Goal: Task Accomplishment & Management: Manage account settings

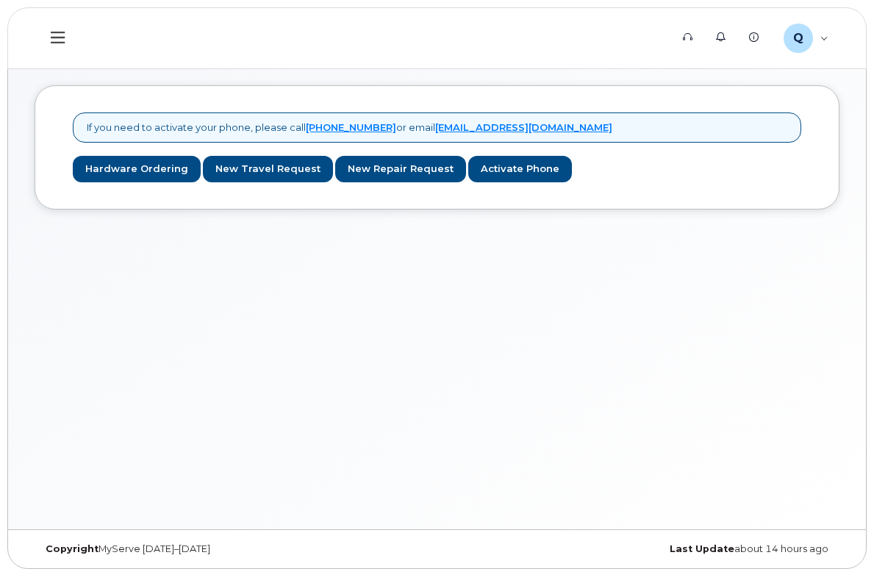
click at [359, 359] on div "If you need to activate your phone, please call 1-877-689-8289 or email noreply…" at bounding box center [437, 294] width 858 height 470
click at [51, 29] on icon at bounding box center [58, 37] width 14 height 16
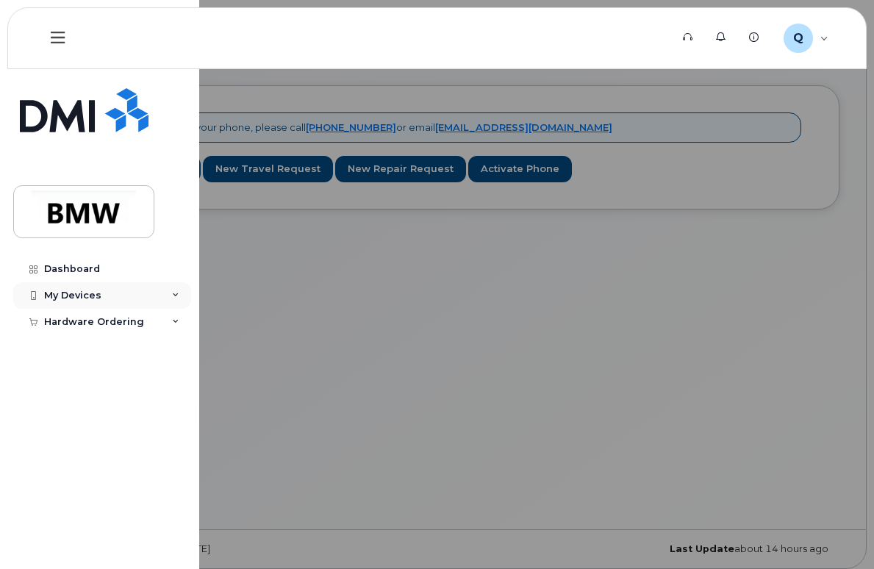
click at [173, 296] on icon at bounding box center [175, 295] width 7 height 7
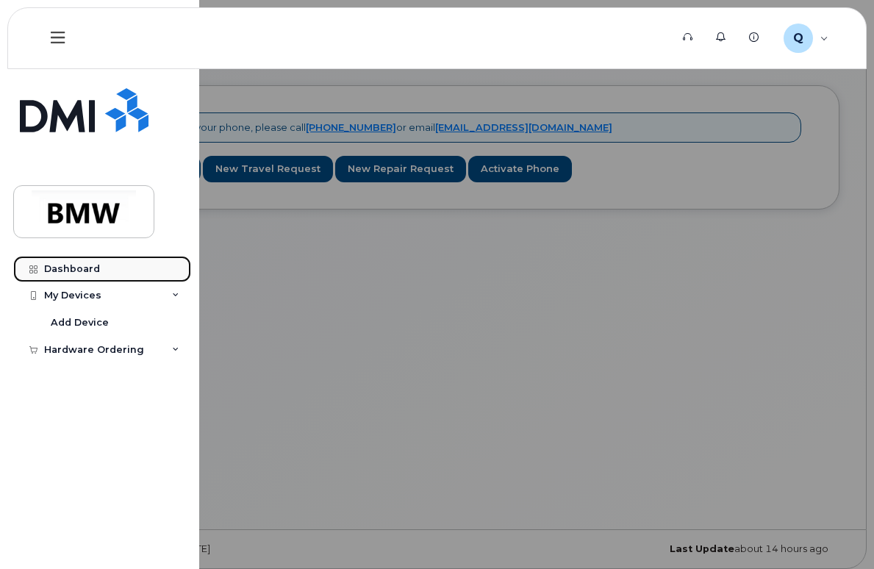
click at [85, 268] on div "Dashboard" at bounding box center [72, 269] width 56 height 12
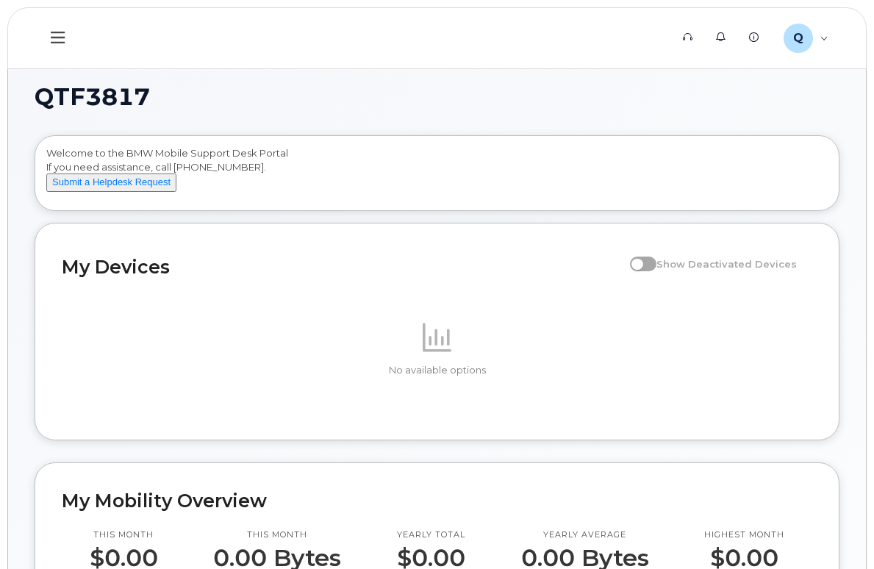
click at [56, 32] on icon at bounding box center [58, 37] width 14 height 16
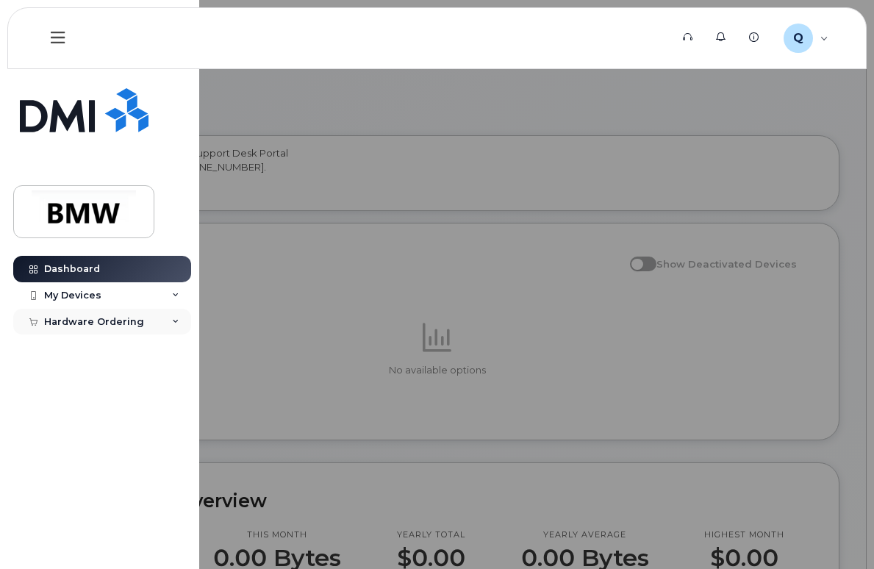
click at [173, 318] on icon at bounding box center [175, 321] width 7 height 7
click at [99, 343] on div "New Order" at bounding box center [79, 348] width 56 height 13
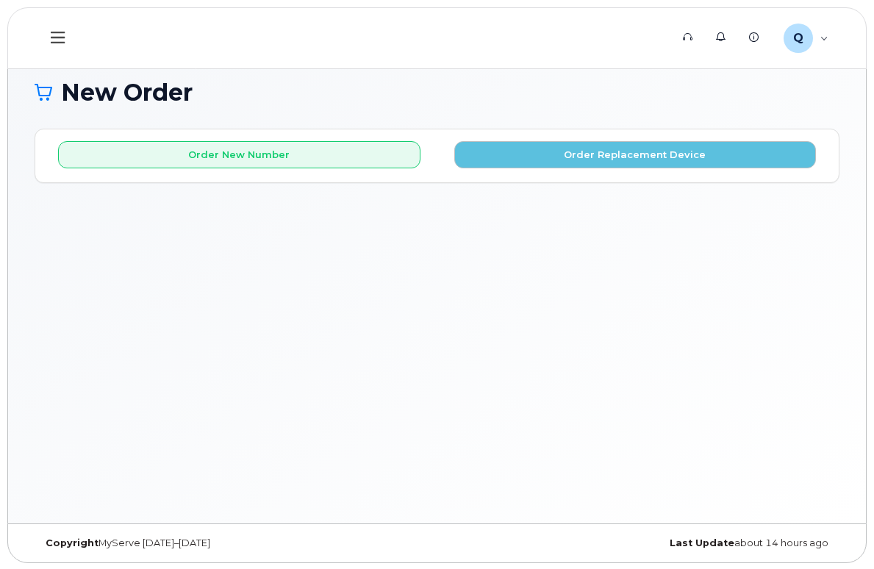
scroll to position [7, 0]
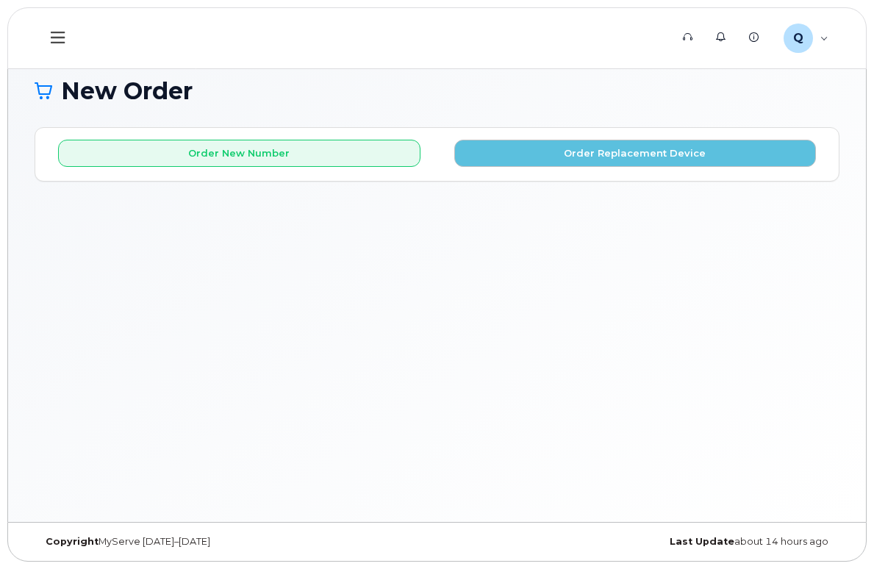
click at [68, 32] on button at bounding box center [58, 38] width 47 height 43
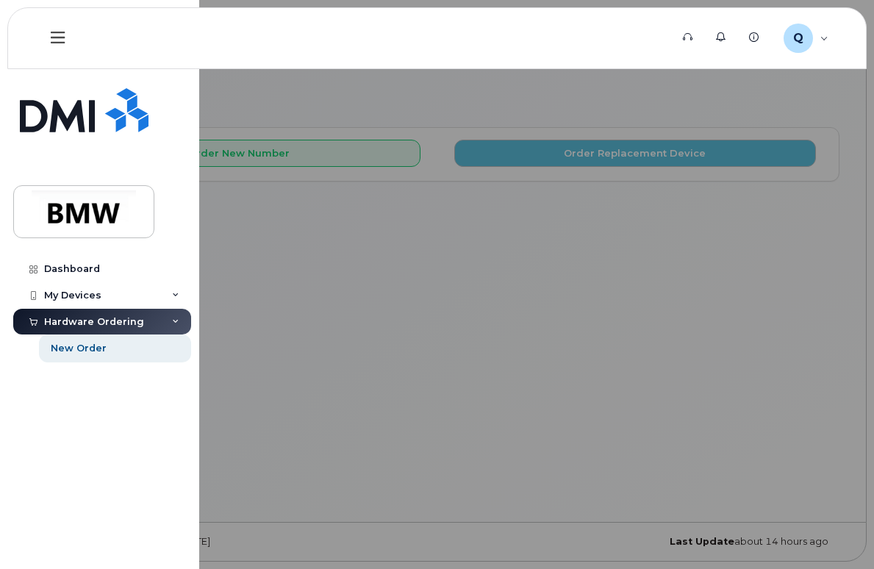
click at [133, 320] on div "Hardware Ordering" at bounding box center [94, 322] width 100 height 12
click at [80, 293] on div "My Devices" at bounding box center [72, 296] width 57 height 12
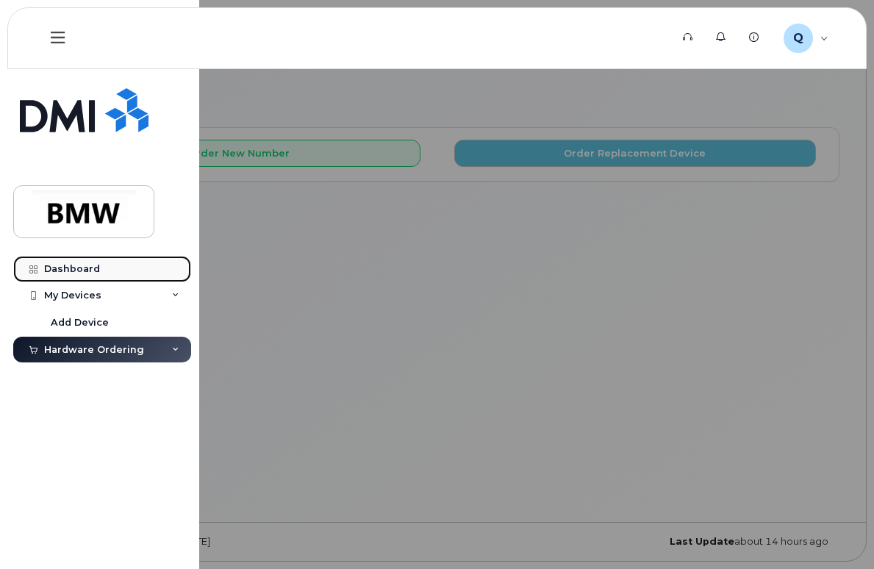
click at [76, 263] on div "Dashboard" at bounding box center [72, 269] width 56 height 12
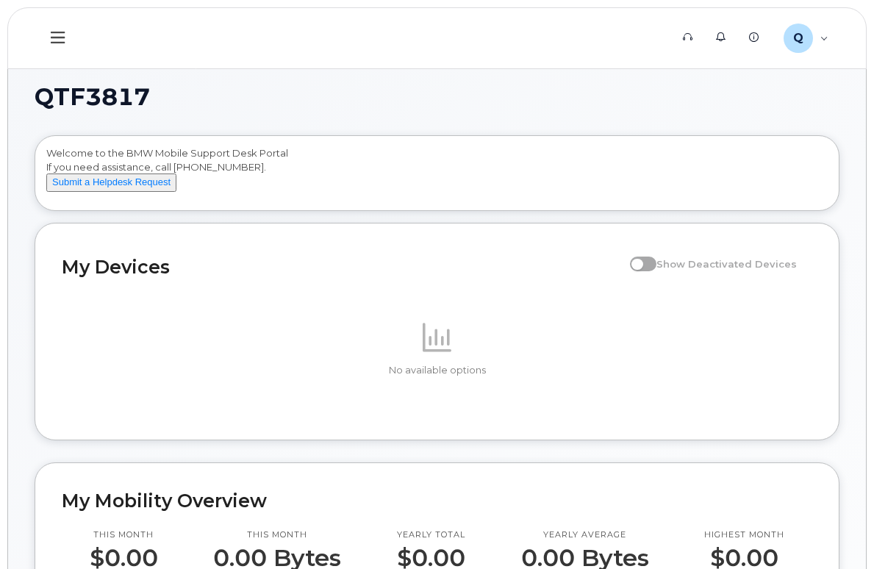
click at [539, 140] on div "Welcome to the BMW Mobile Support Desk Portal If you need assistance, call [PHO…" at bounding box center [436, 173] width 803 height 74
click at [54, 38] on icon at bounding box center [58, 38] width 14 height 12
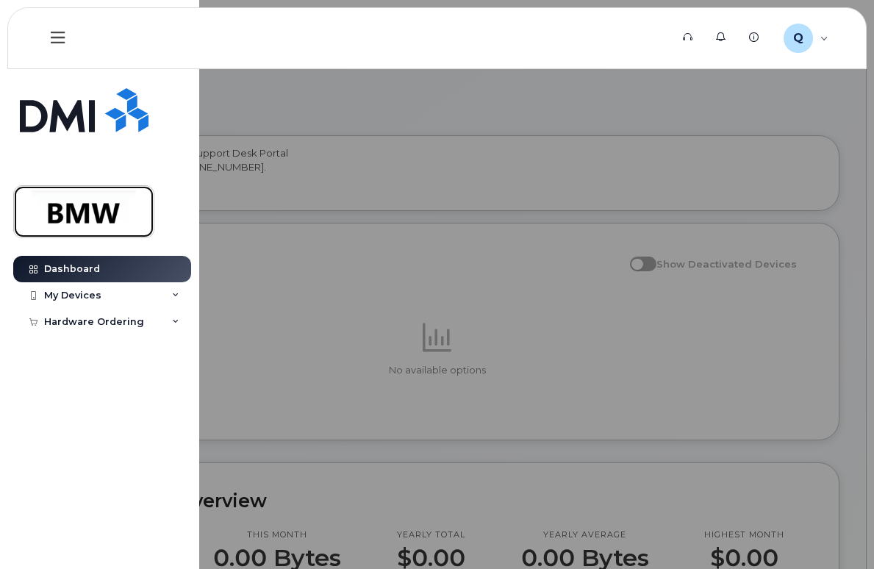
click at [96, 209] on img at bounding box center [83, 211] width 113 height 43
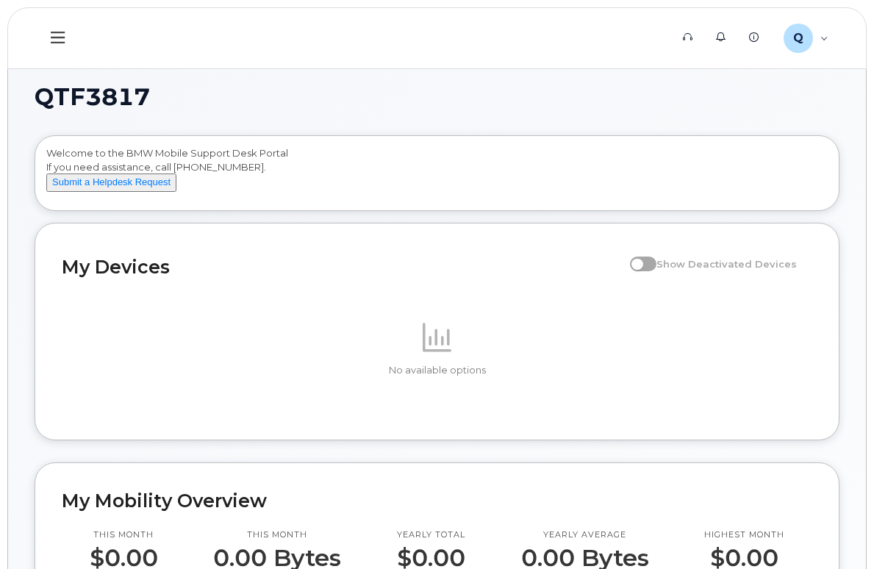
click at [433, 344] on icon at bounding box center [437, 337] width 29 height 29
click at [140, 278] on h2 "My Devices" at bounding box center [342, 267] width 561 height 22
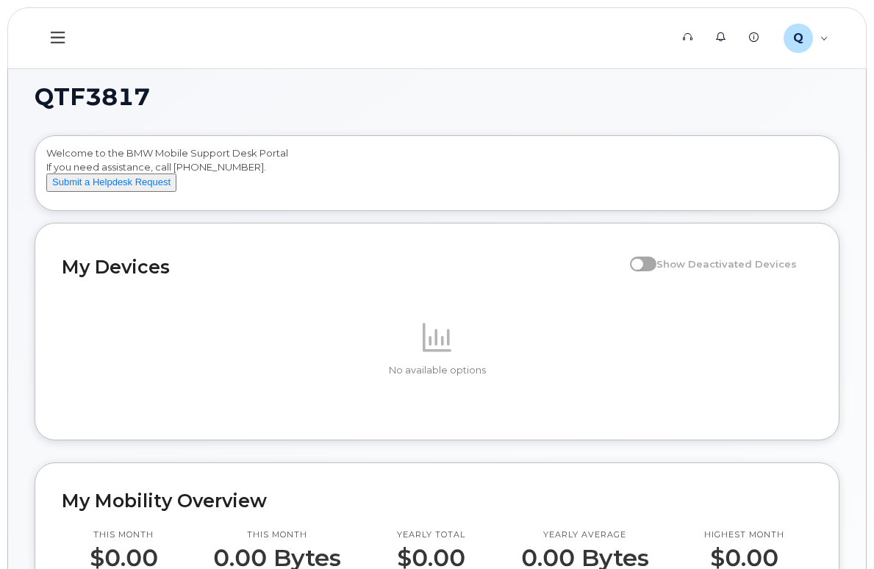
click at [58, 45] on icon at bounding box center [58, 37] width 14 height 16
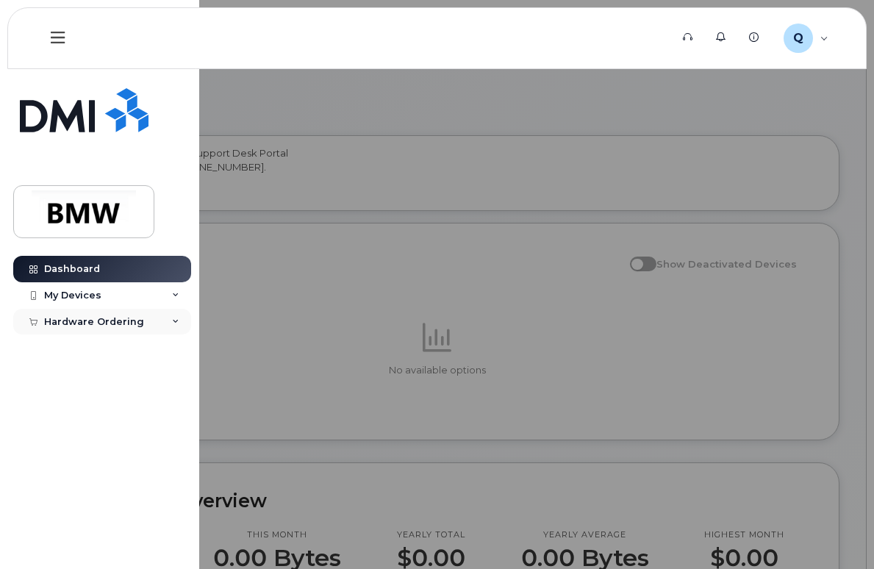
click at [175, 315] on div "Hardware Ordering" at bounding box center [102, 322] width 178 height 26
click at [175, 316] on div "Hardware Ordering" at bounding box center [102, 322] width 178 height 26
click at [177, 298] on icon at bounding box center [175, 295] width 7 height 7
click at [104, 316] on div "Add Device" at bounding box center [80, 322] width 58 height 13
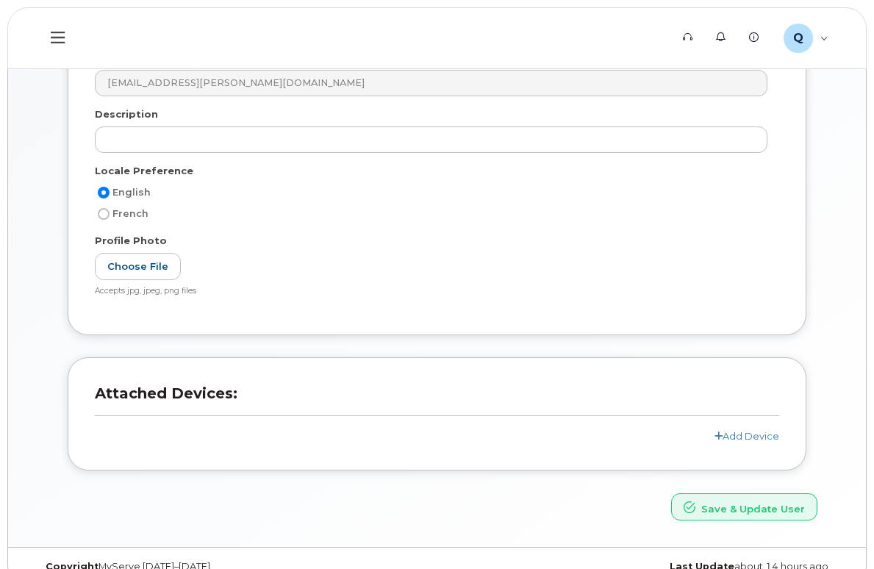
scroll to position [221, 0]
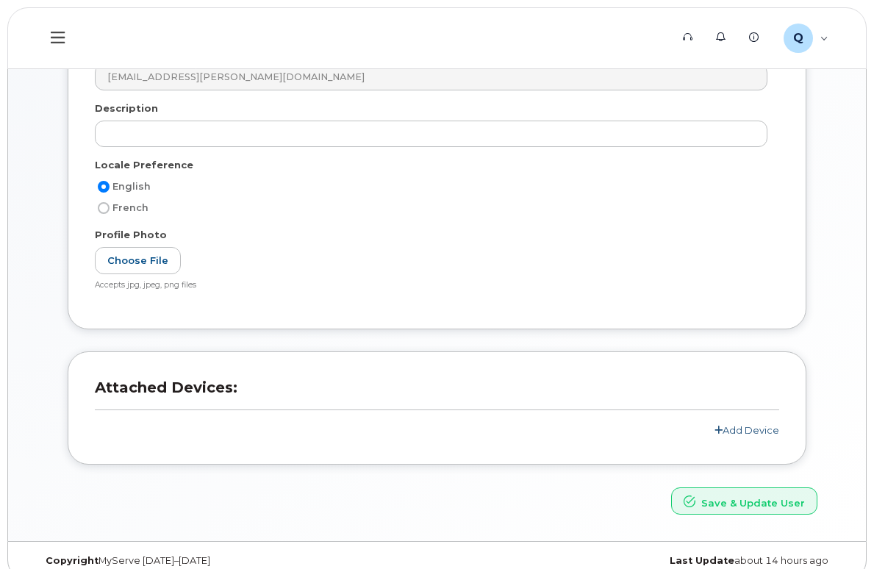
click at [759, 434] on link "Add Device" at bounding box center [747, 430] width 65 height 12
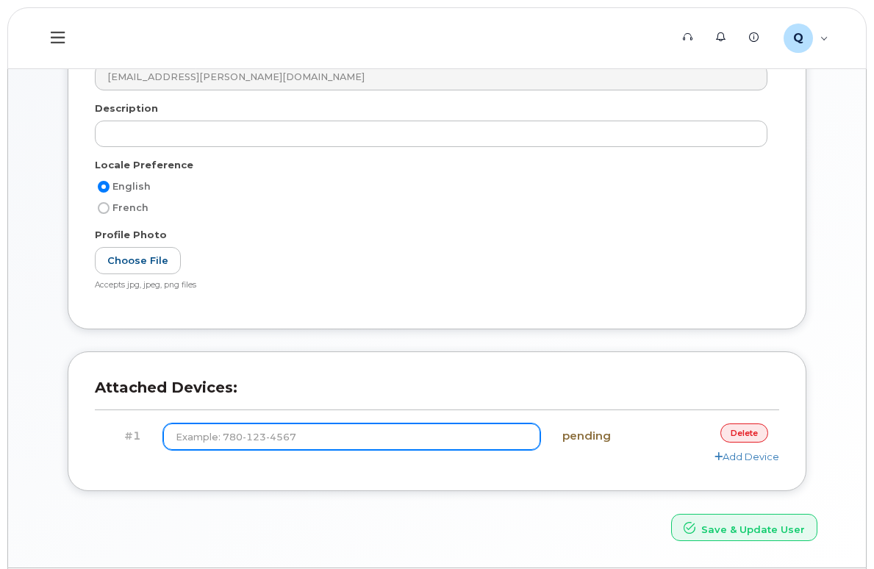
click at [291, 440] on input at bounding box center [351, 436] width 377 height 26
type input "(1"
type input "[PHONE_NUMBER]"
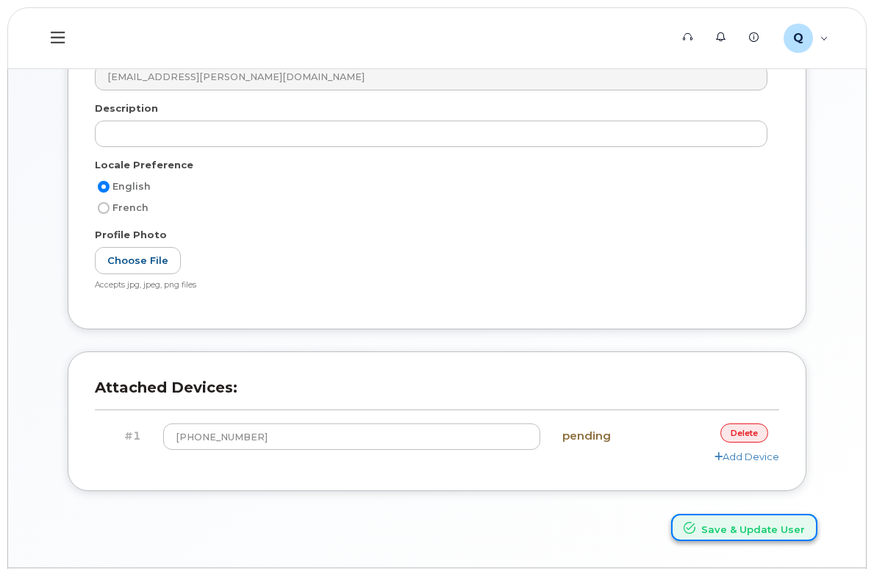
click at [722, 526] on button "Save & Update User" at bounding box center [744, 527] width 146 height 27
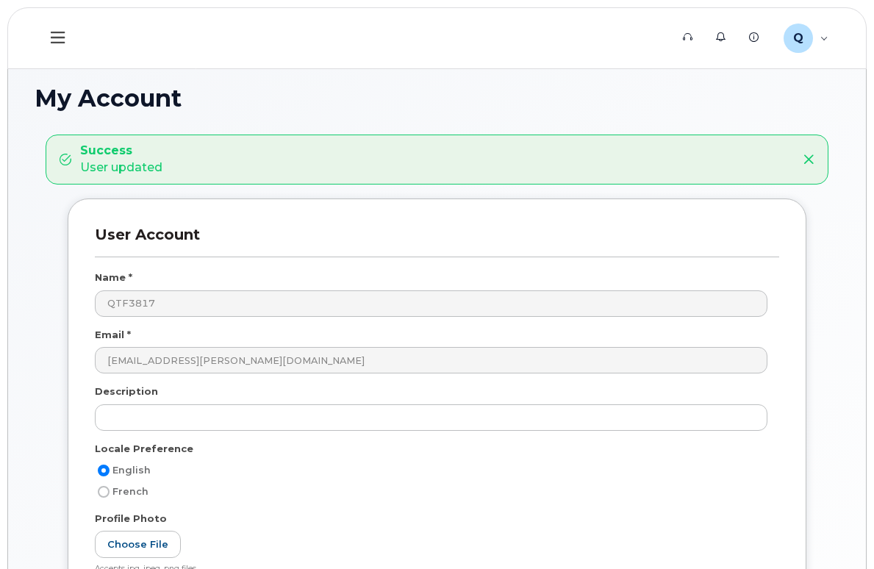
click at [58, 29] on button at bounding box center [58, 38] width 47 height 43
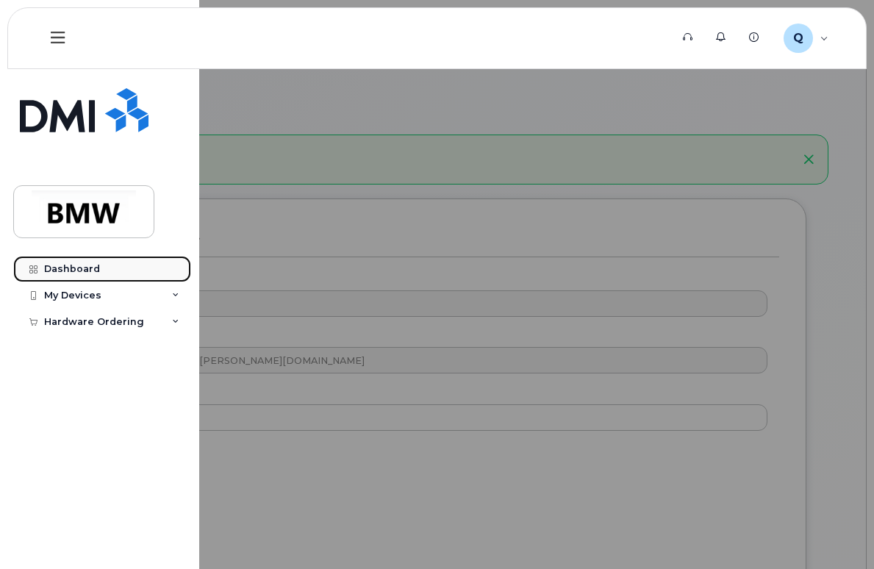
click at [87, 268] on div "Dashboard" at bounding box center [72, 269] width 56 height 12
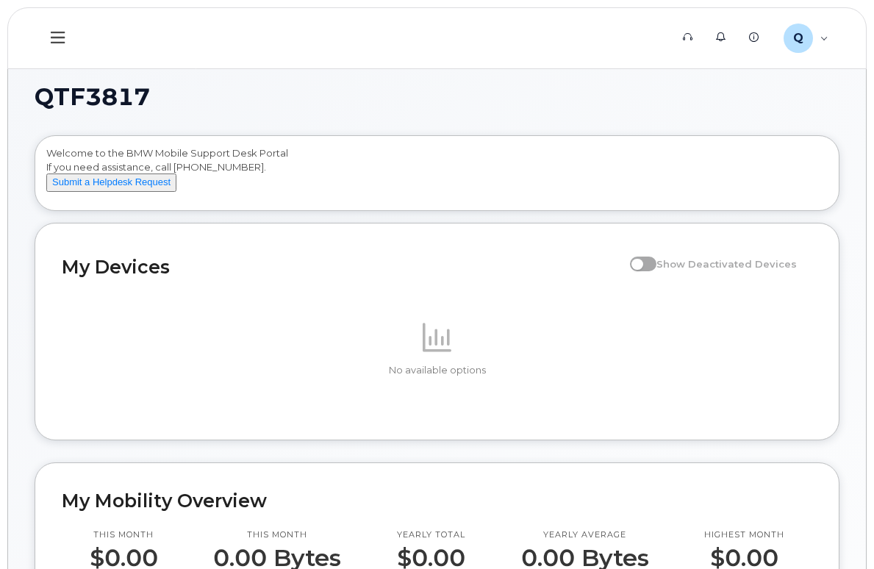
click at [420, 354] on span at bounding box center [437, 336] width 35 height 35
click at [54, 37] on icon at bounding box center [58, 38] width 14 height 12
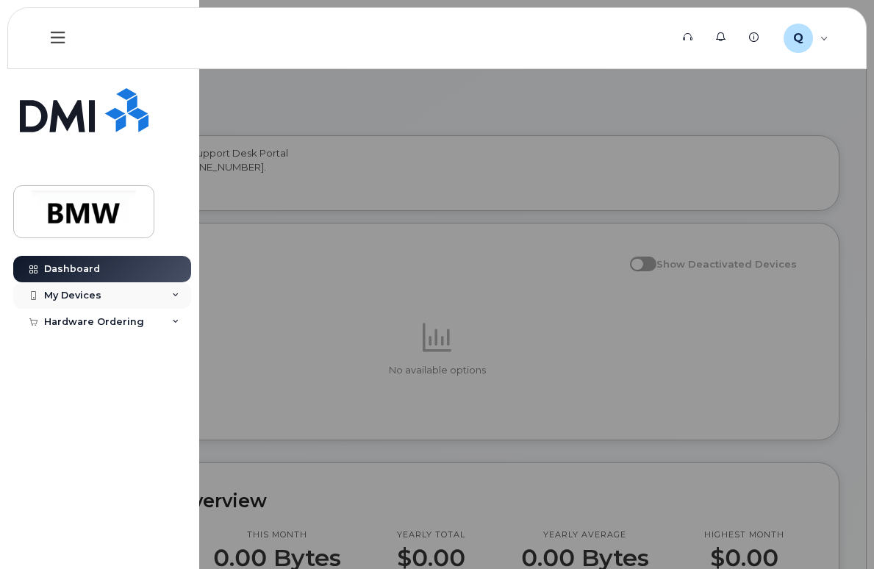
click at [123, 293] on div "My Devices" at bounding box center [102, 295] width 178 height 26
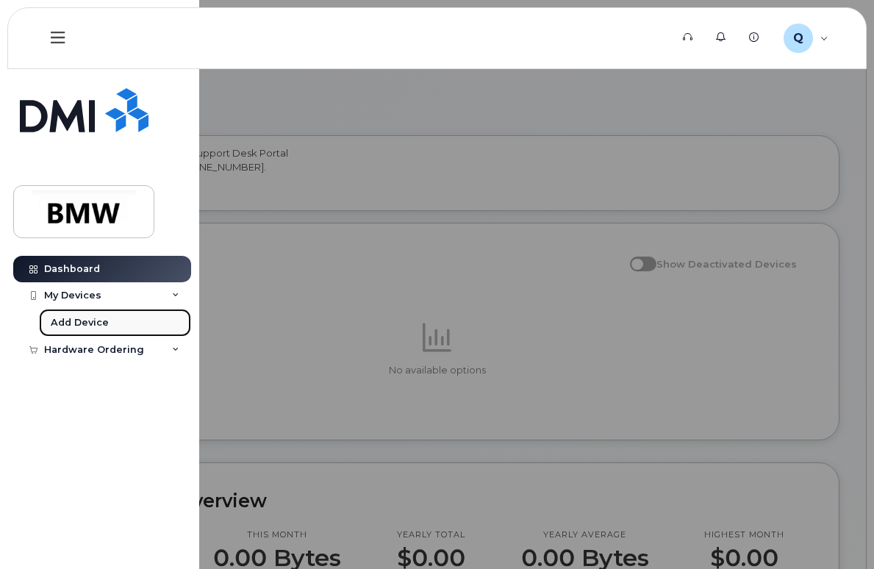
click at [90, 318] on div "Add Device" at bounding box center [80, 322] width 58 height 13
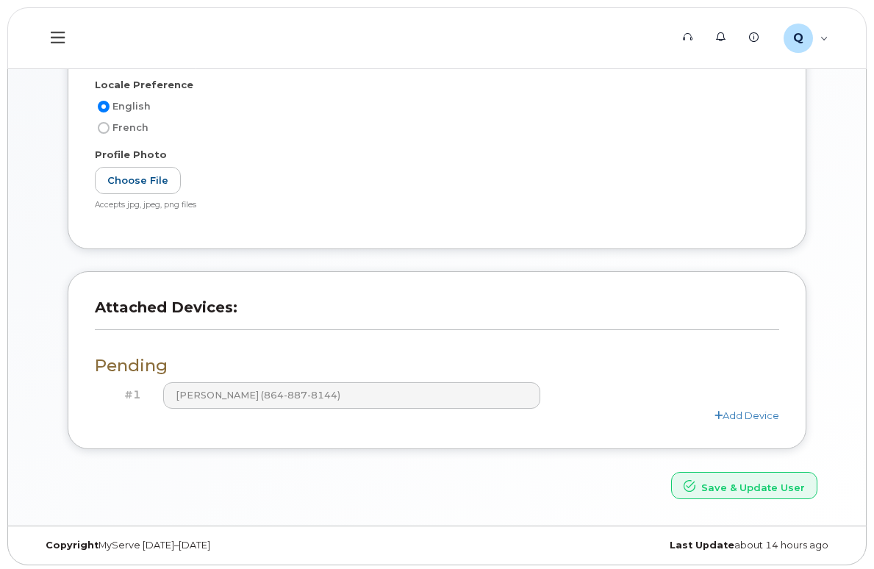
scroll to position [304, 0]
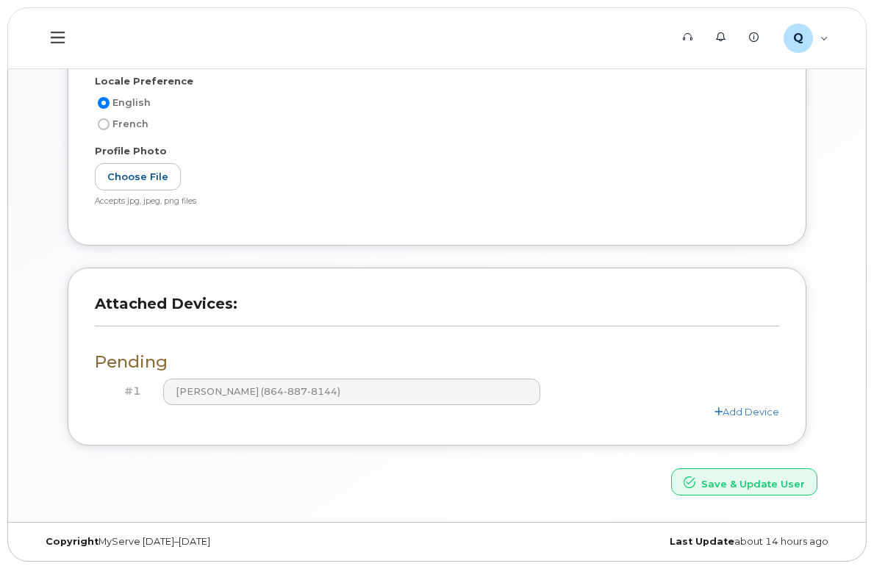
drag, startPoint x: 549, startPoint y: 476, endPoint x: 561, endPoint y: 469, distance: 13.9
click at [549, 476] on div "Save & Update User" at bounding box center [437, 481] width 783 height 27
click at [762, 414] on link "Add Device" at bounding box center [747, 412] width 65 height 12
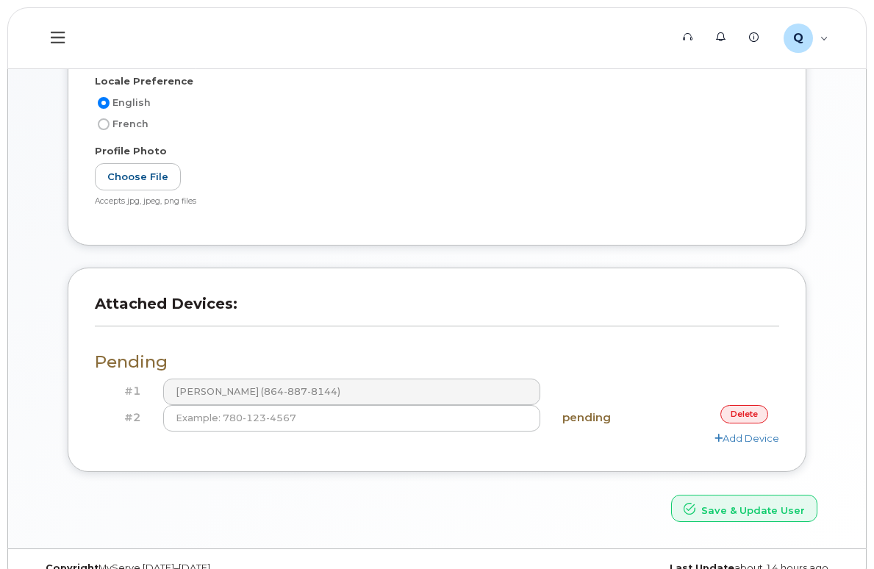
click at [740, 411] on link "delete" at bounding box center [744, 414] width 48 height 18
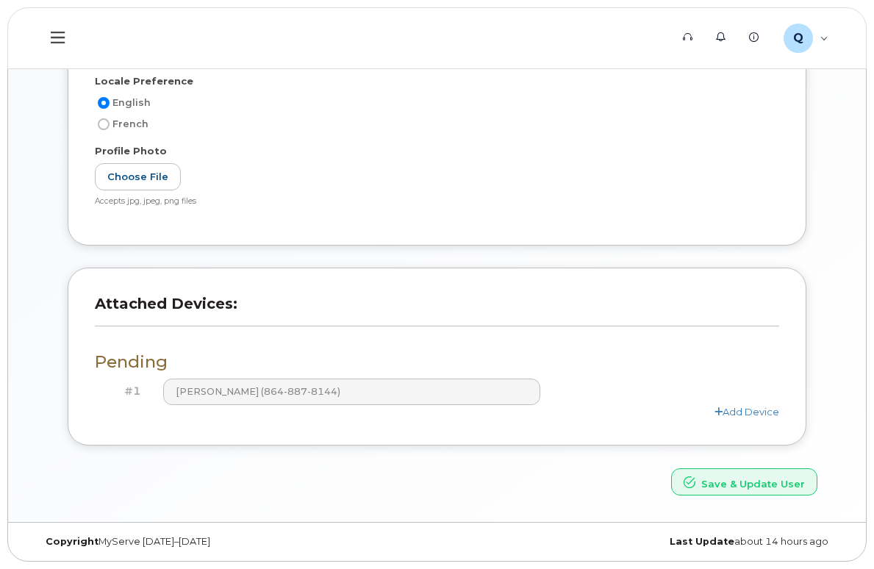
click at [360, 498] on div "My Account User Account Name * QTF3817 Email * youssef.elsawy@bmwmc.com Descrip…" at bounding box center [437, 137] width 858 height 767
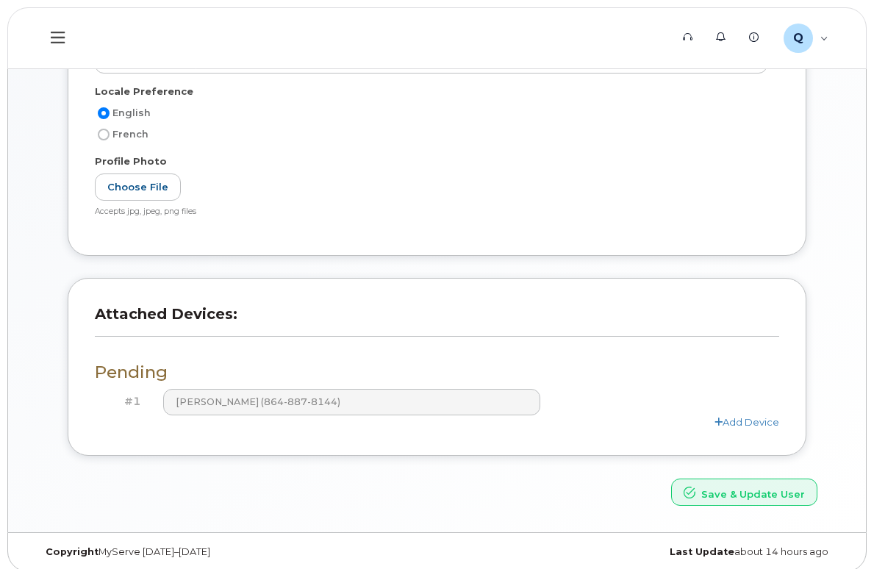
scroll to position [0, 0]
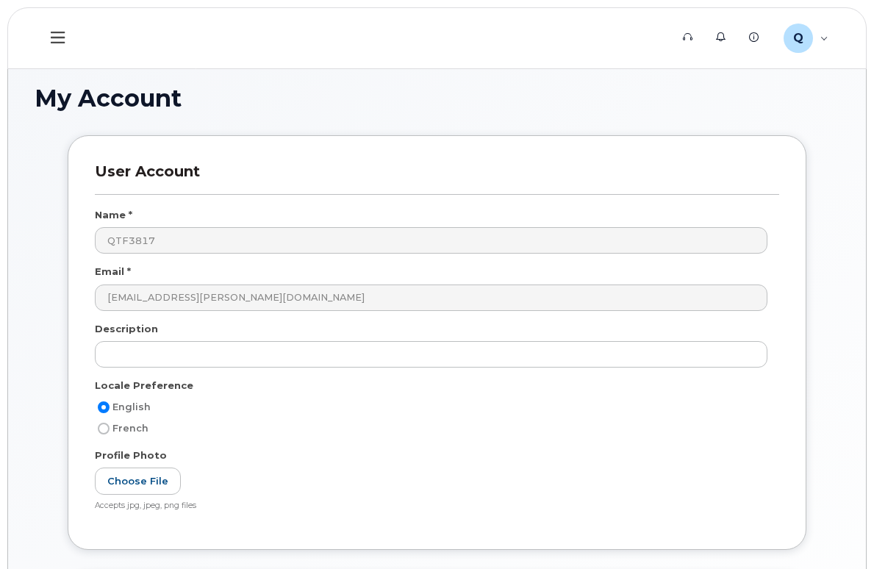
click at [54, 36] on icon at bounding box center [58, 37] width 14 height 16
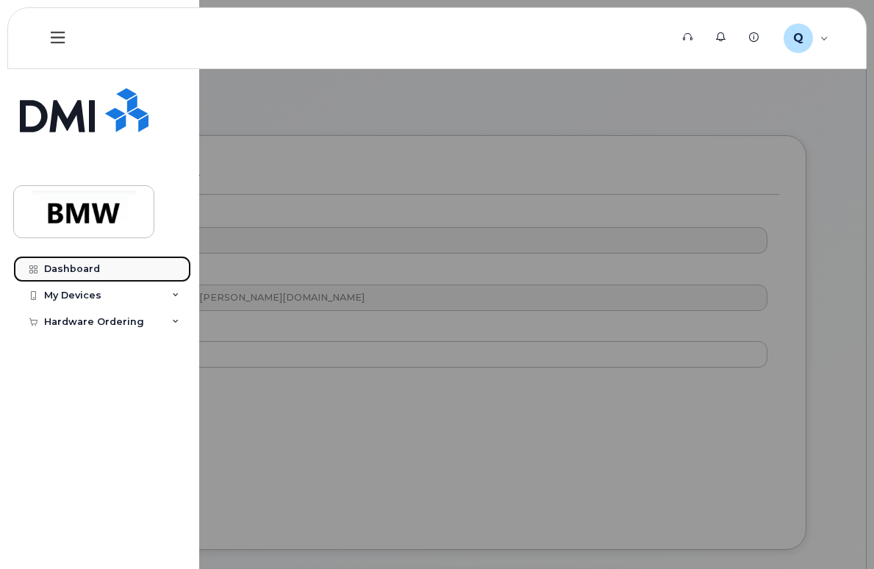
click at [82, 267] on div "Dashboard" at bounding box center [72, 269] width 56 height 12
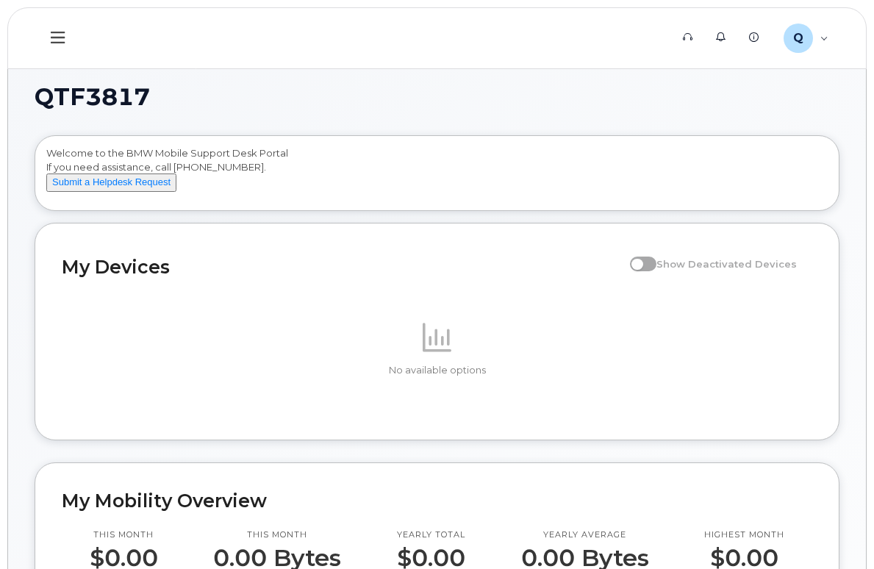
click at [656, 271] on span at bounding box center [643, 264] width 26 height 15
click at [62, 39] on icon at bounding box center [58, 37] width 14 height 16
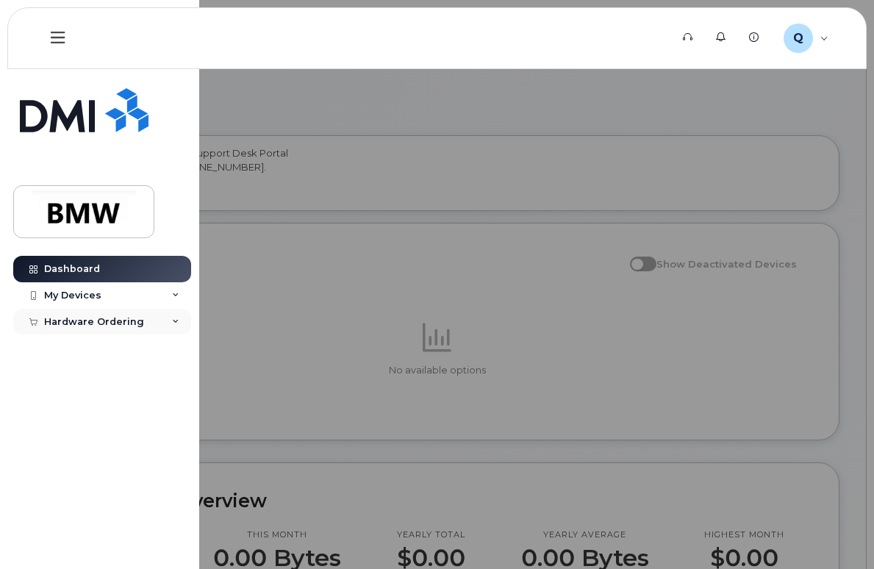
click at [107, 326] on div "Hardware Ordering" at bounding box center [94, 322] width 100 height 12
click at [98, 343] on div "New Order" at bounding box center [79, 348] width 56 height 13
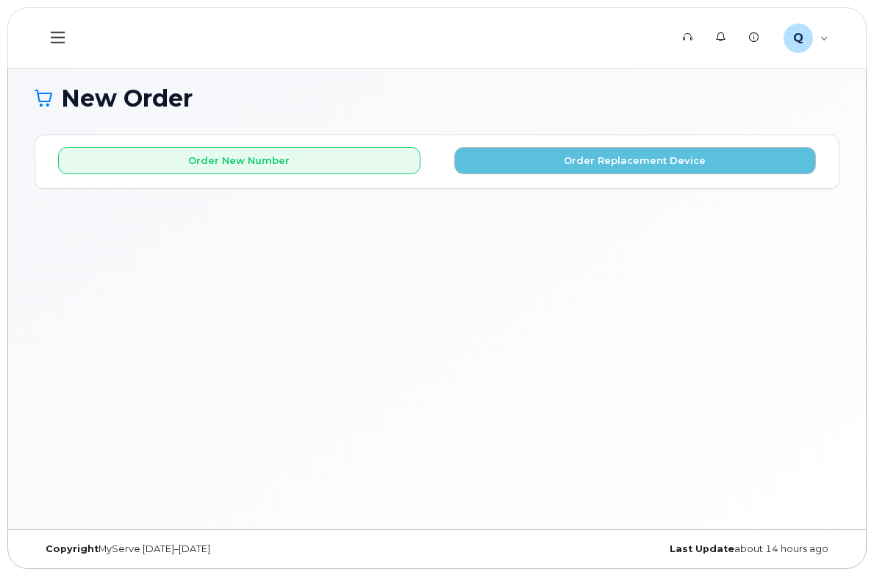
click at [337, 457] on div "New Order × Share This Order If you want to allow others to create or edit orde…" at bounding box center [437, 294] width 858 height 470
click at [819, 26] on div "Q QTF3817 Employee" at bounding box center [805, 38] width 65 height 29
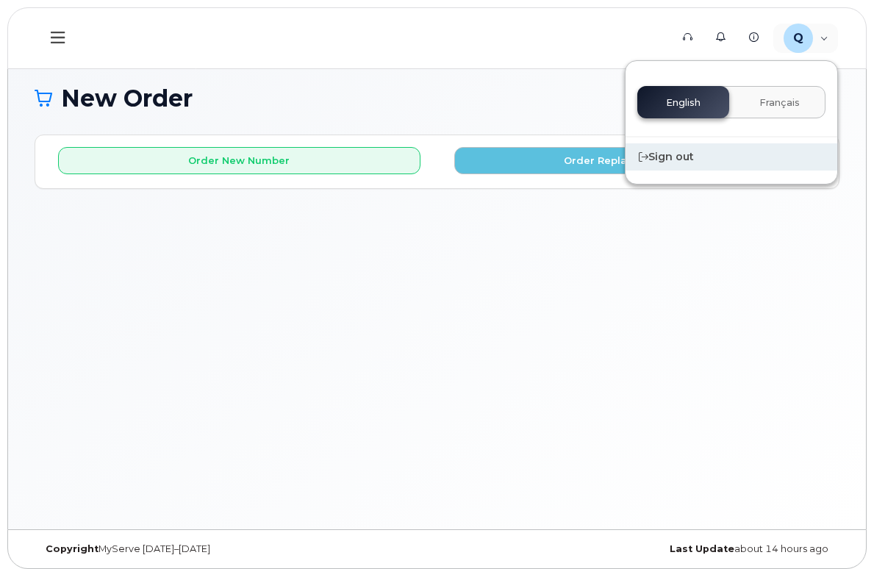
click at [670, 151] on div "Sign out" at bounding box center [732, 156] width 212 height 27
